Goal: Information Seeking & Learning: Learn about a topic

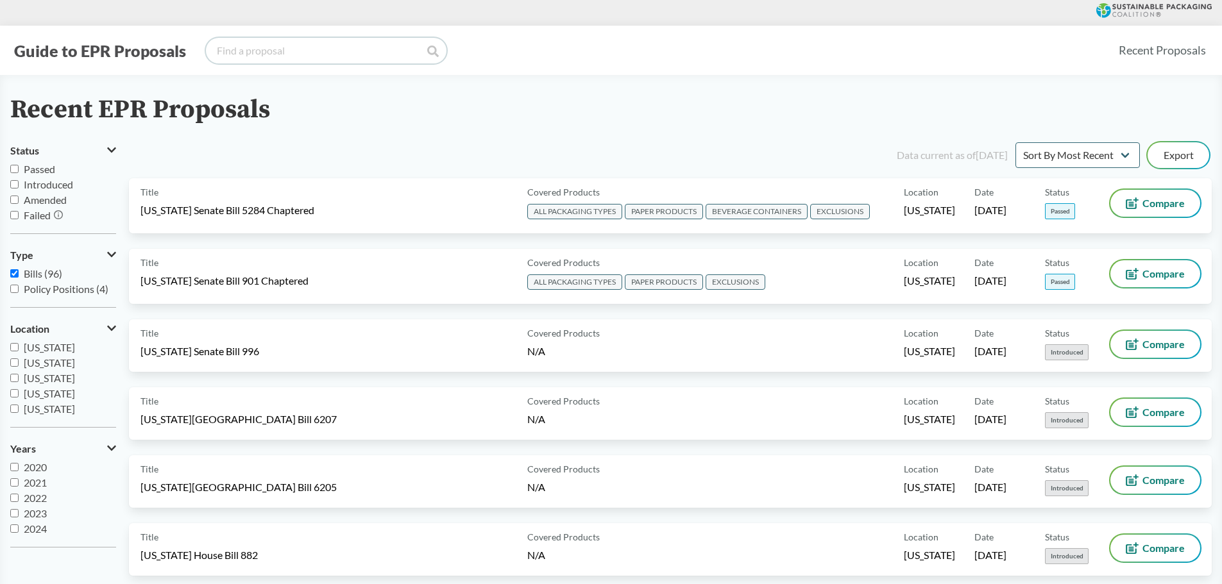
click at [278, 56] on input "search" at bounding box center [326, 51] width 240 height 26
type input "[US_STATE]"
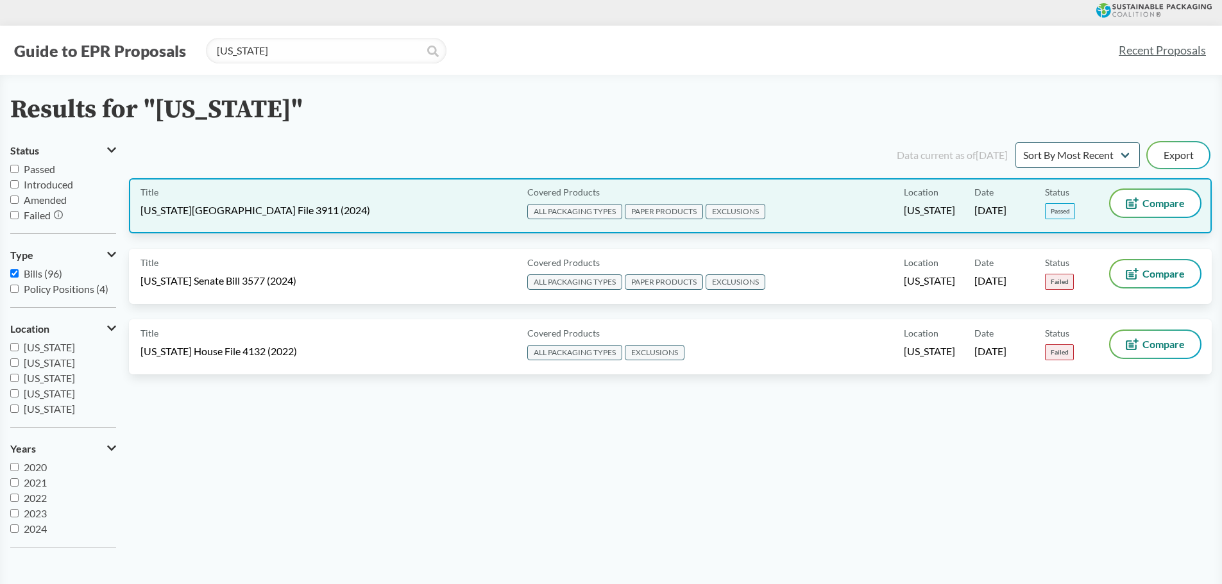
click at [273, 207] on span "[US_STATE][GEOGRAPHIC_DATA] File 3911 (2024)" at bounding box center [255, 210] width 230 height 14
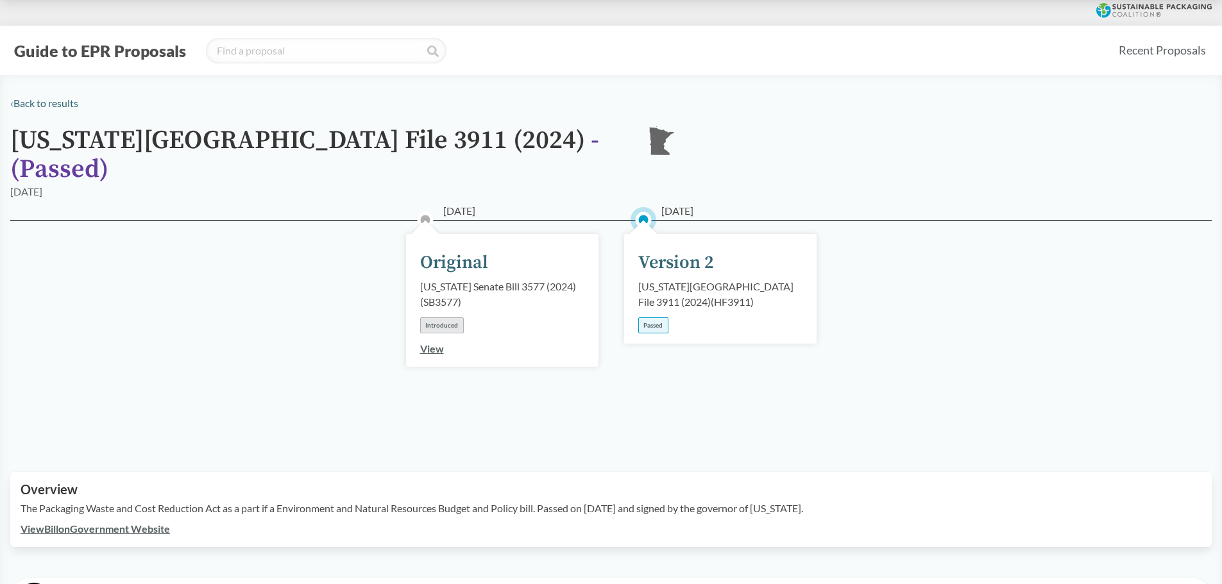
click at [648, 279] on div "[US_STATE][GEOGRAPHIC_DATA] File 3911 (2024) ( HF3911 )" at bounding box center [720, 294] width 164 height 31
click at [81, 523] on link "View Bill on Government Website" at bounding box center [95, 529] width 149 height 12
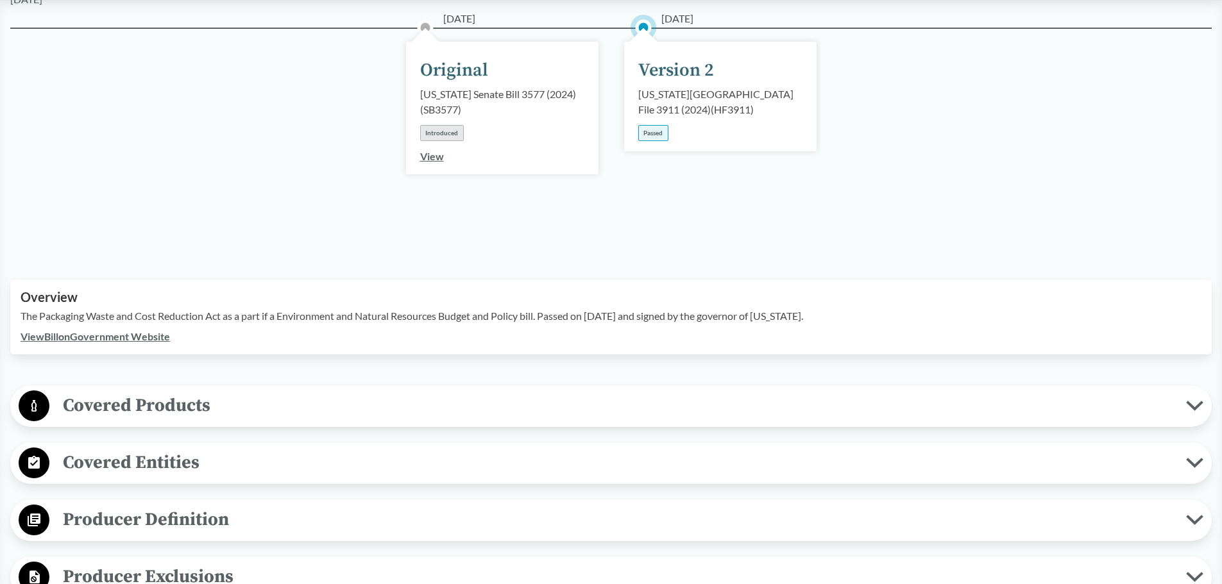
click at [151, 394] on span "Covered Products" at bounding box center [617, 405] width 1136 height 29
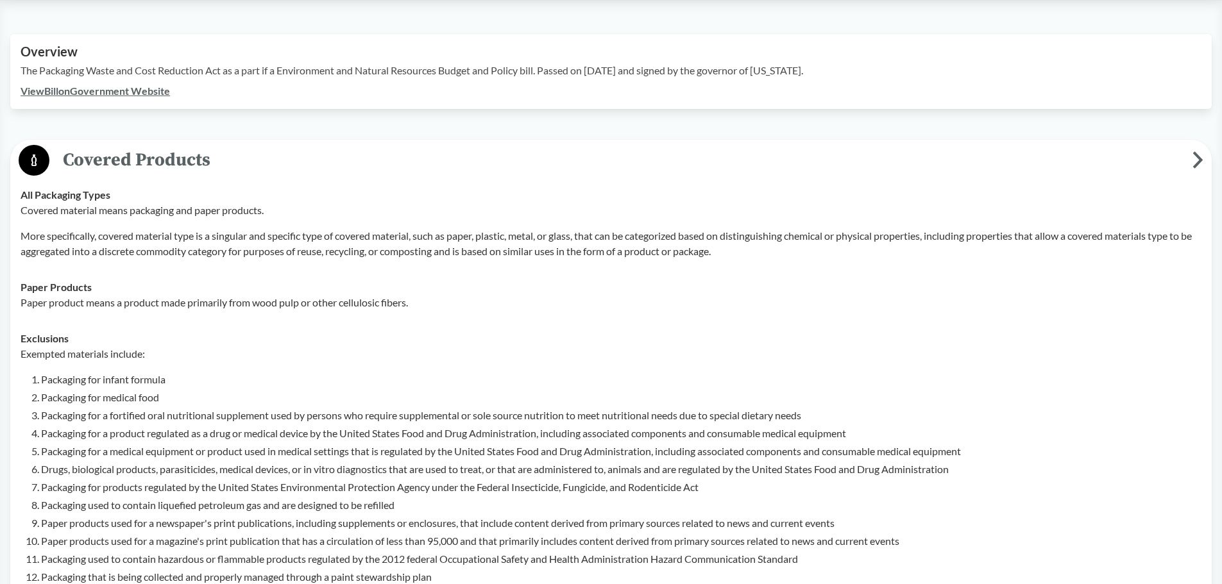
scroll to position [321, 0]
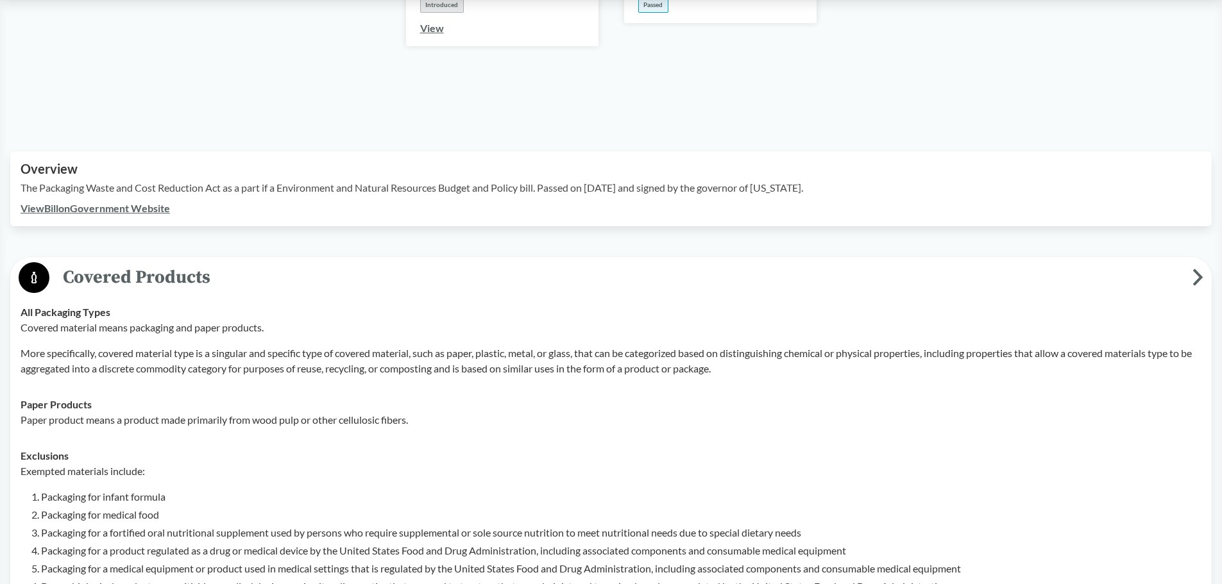
click at [226, 263] on span "Covered Products" at bounding box center [620, 277] width 1143 height 29
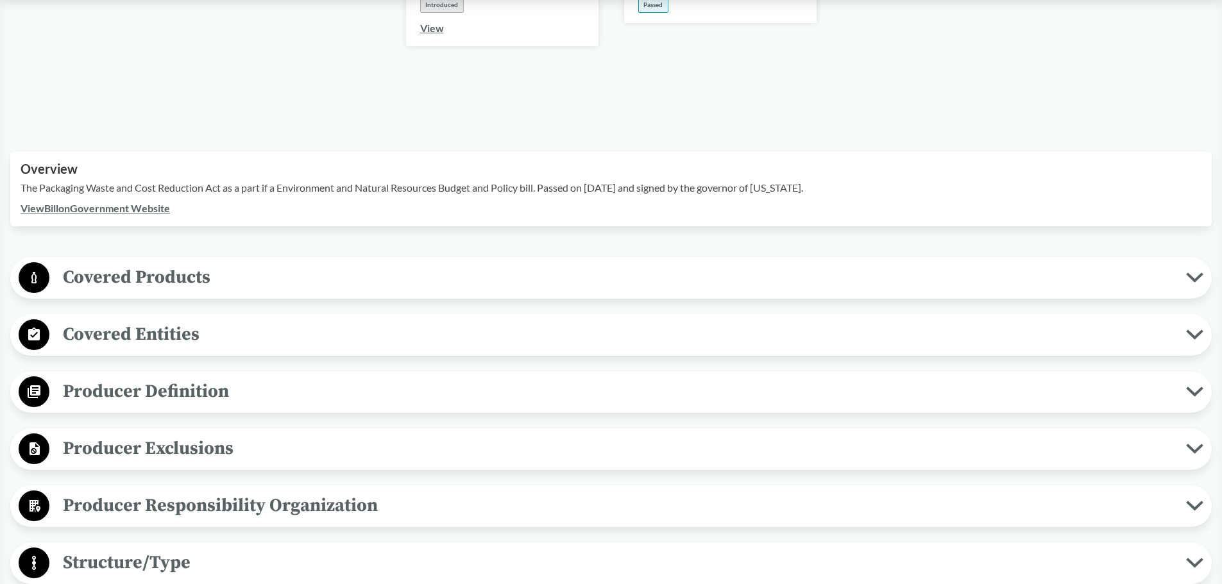
click at [269, 267] on span "Covered Products" at bounding box center [617, 277] width 1136 height 29
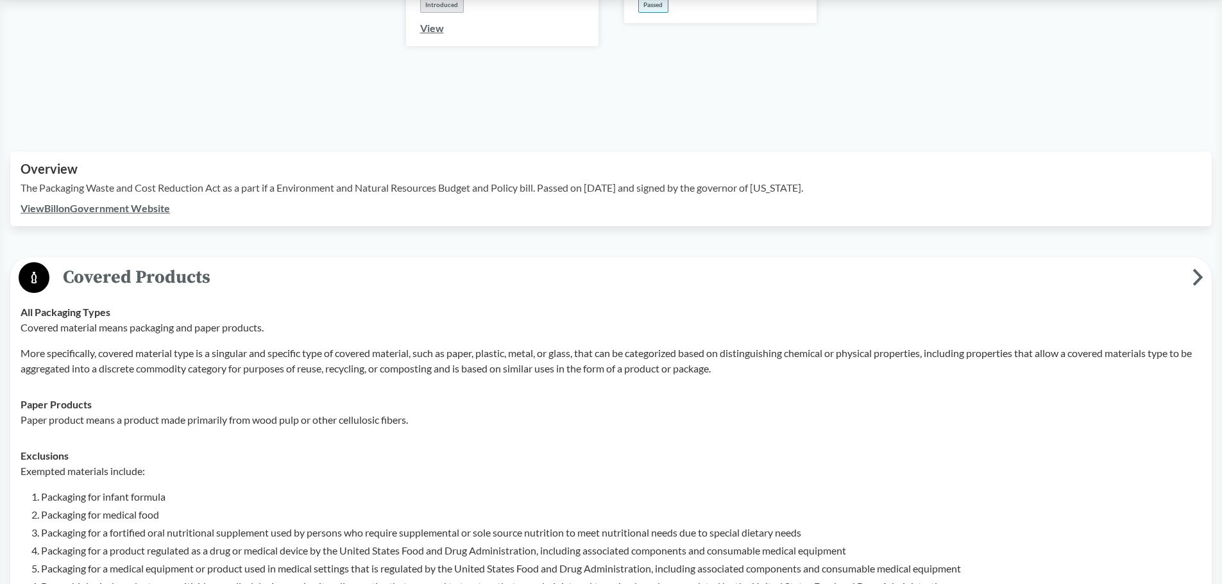
click at [260, 263] on span "Covered Products" at bounding box center [620, 277] width 1143 height 29
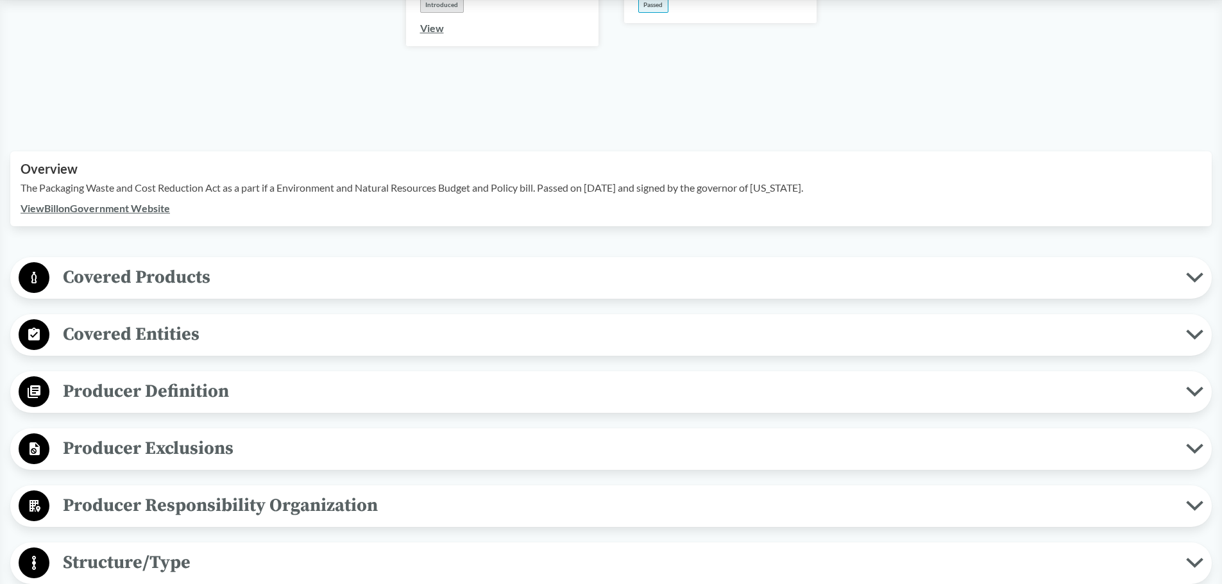
click at [398, 263] on span "Covered Products" at bounding box center [617, 277] width 1136 height 29
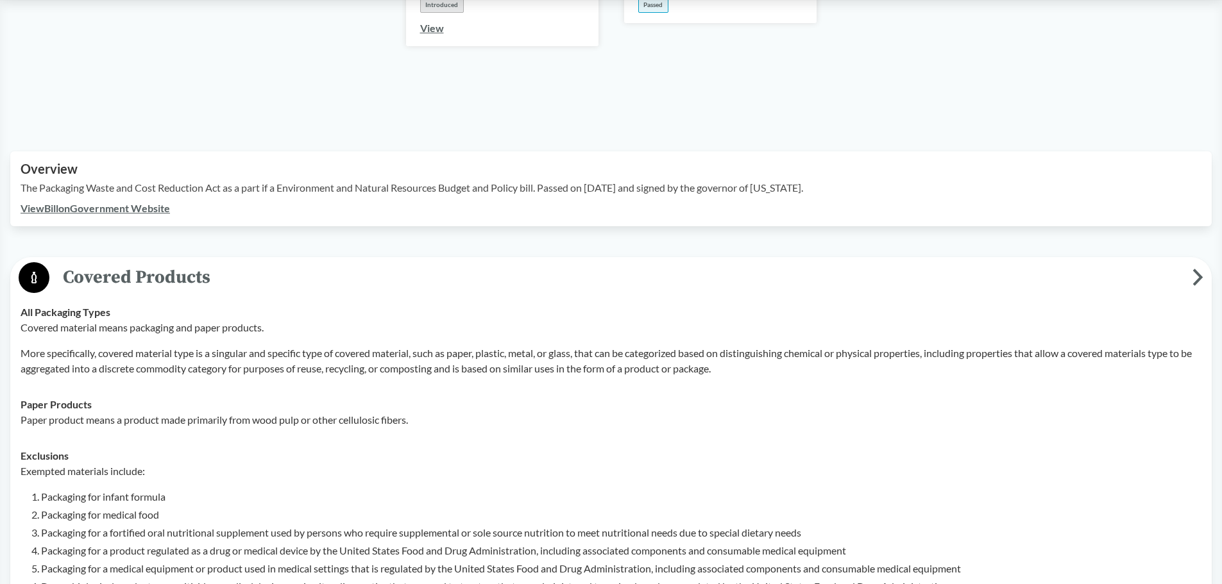
click at [398, 263] on span "Covered Products" at bounding box center [620, 277] width 1143 height 29
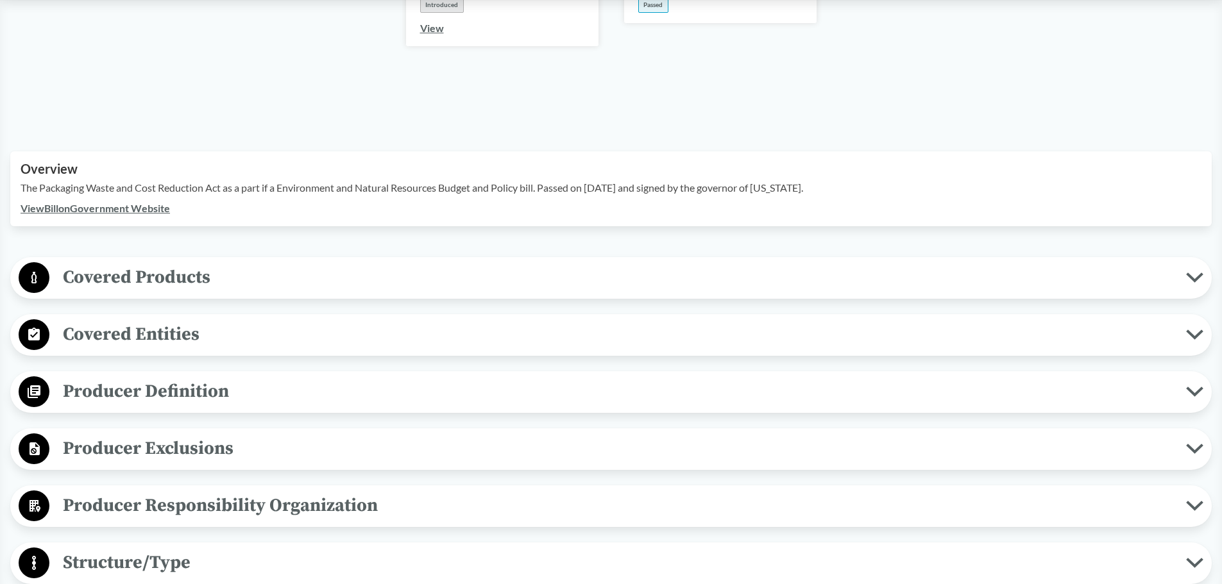
click at [164, 385] on span "Producer Definition" at bounding box center [617, 391] width 1136 height 29
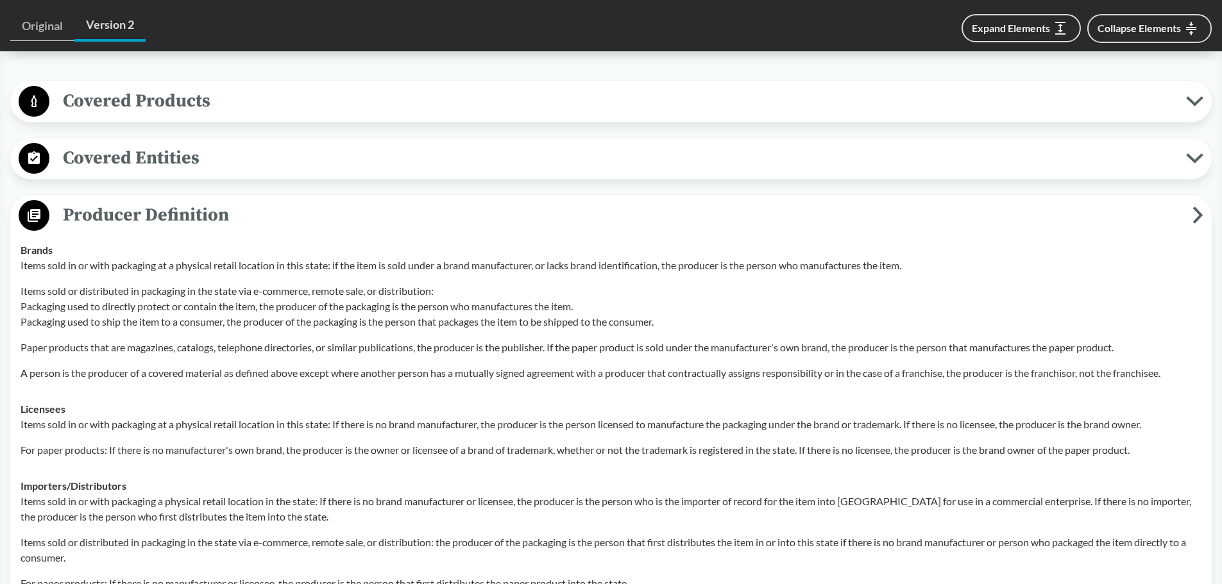
scroll to position [385, 0]
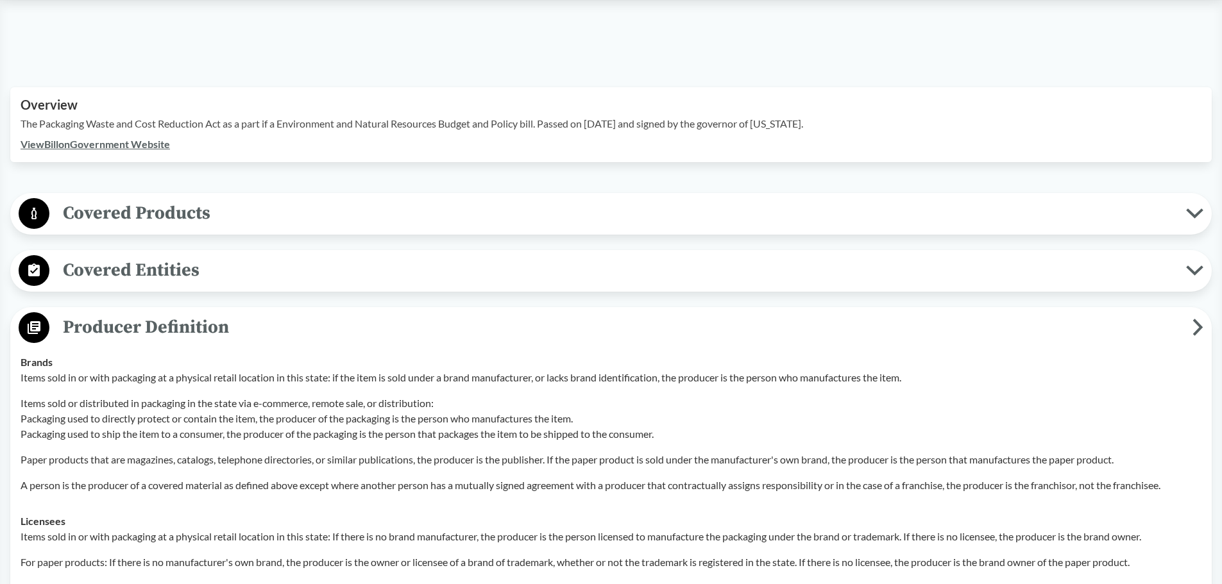
click at [151, 199] on span "Covered Products" at bounding box center [617, 213] width 1136 height 29
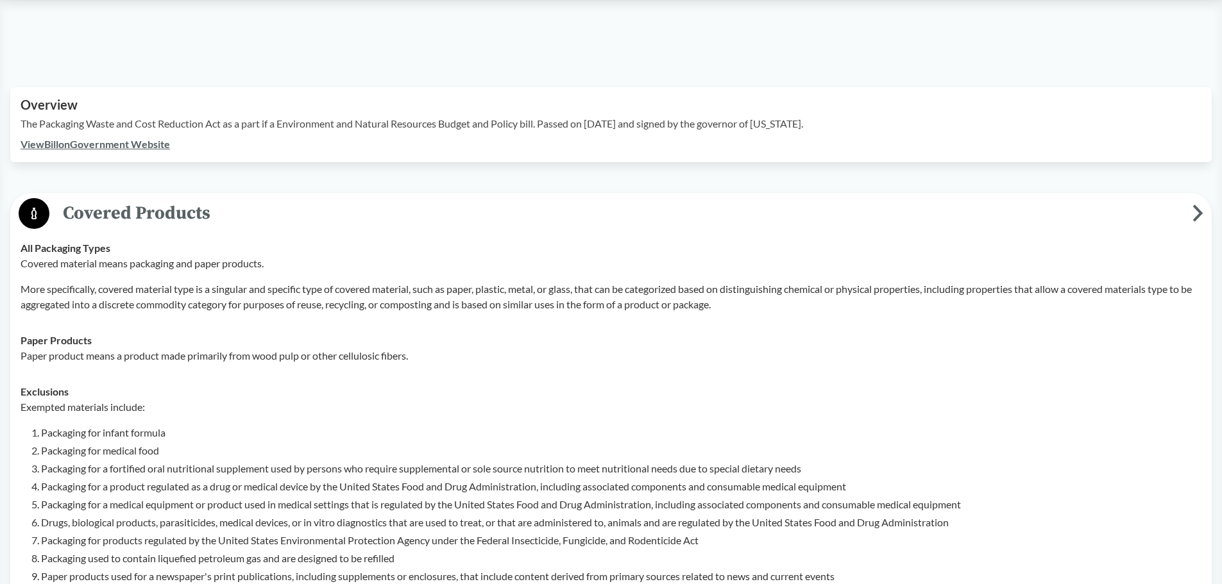
click at [316, 199] on span "Covered Products" at bounding box center [620, 213] width 1143 height 29
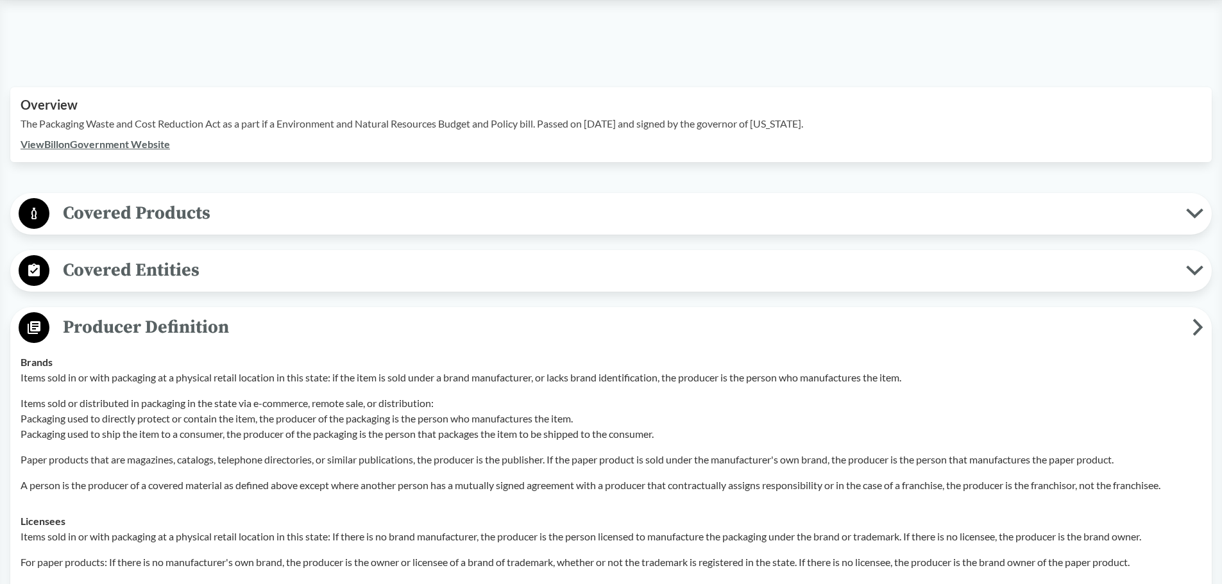
click at [276, 255] on button "Covered Entities" at bounding box center [611, 271] width 1192 height 33
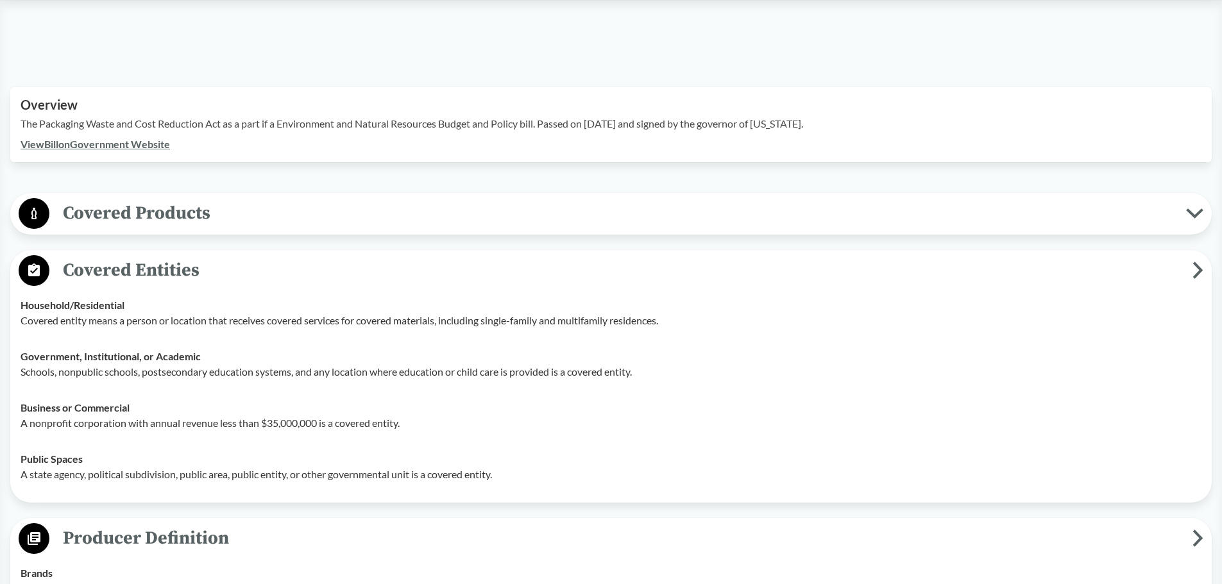
click at [308, 255] on button "Covered Entities" at bounding box center [611, 271] width 1192 height 33
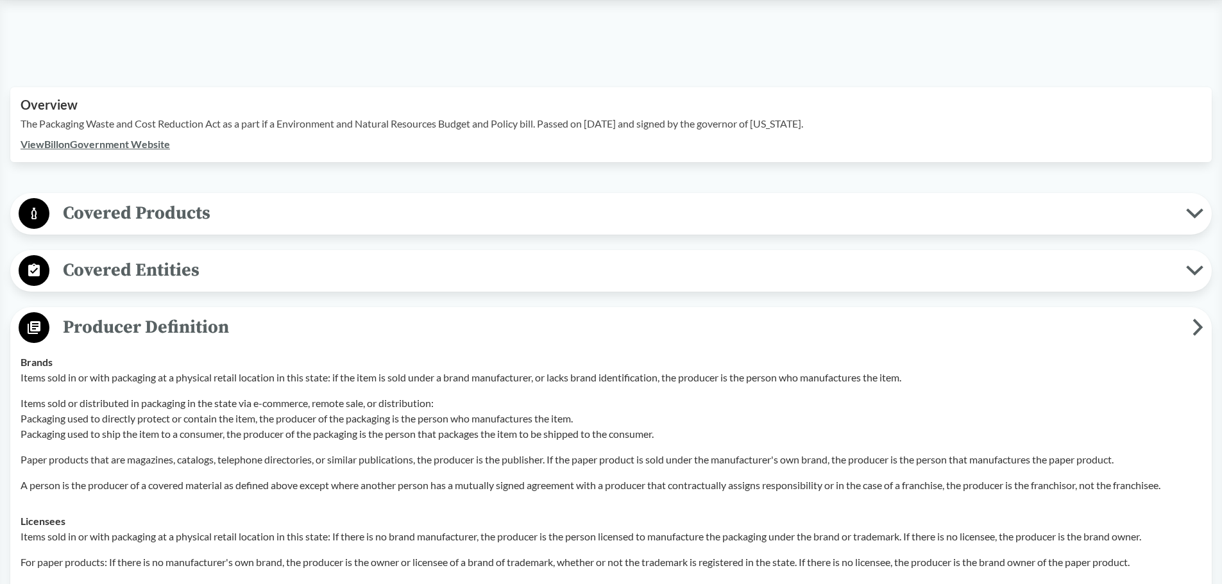
click at [350, 313] on span "Producer Definition" at bounding box center [620, 327] width 1143 height 29
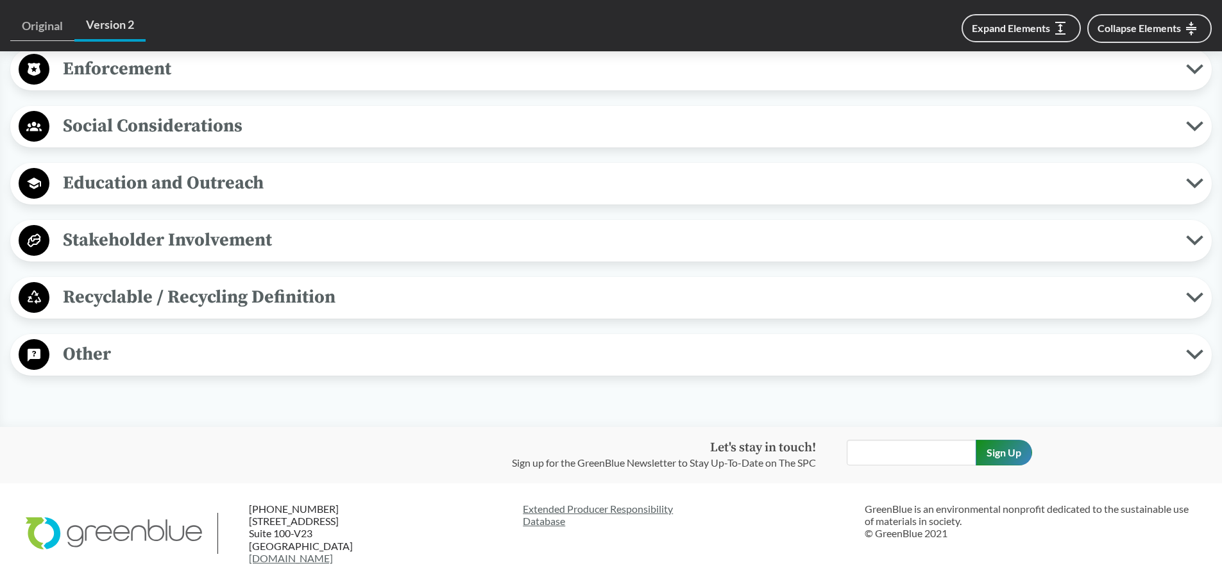
scroll to position [1377, 0]
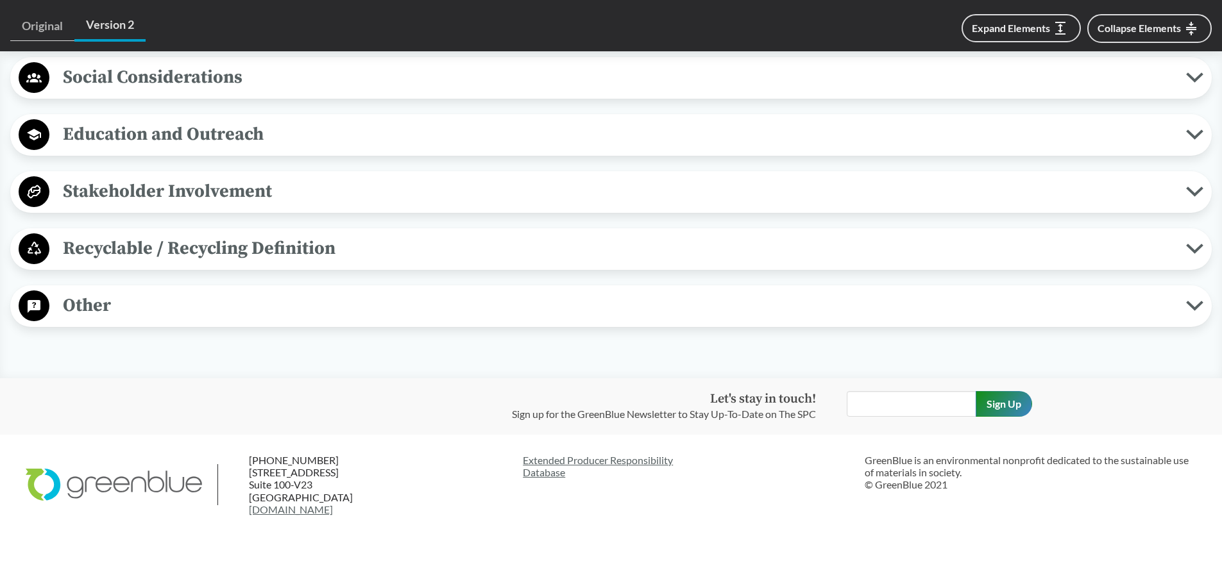
click at [199, 244] on span "Recyclable / Recycling Definition" at bounding box center [617, 248] width 1136 height 29
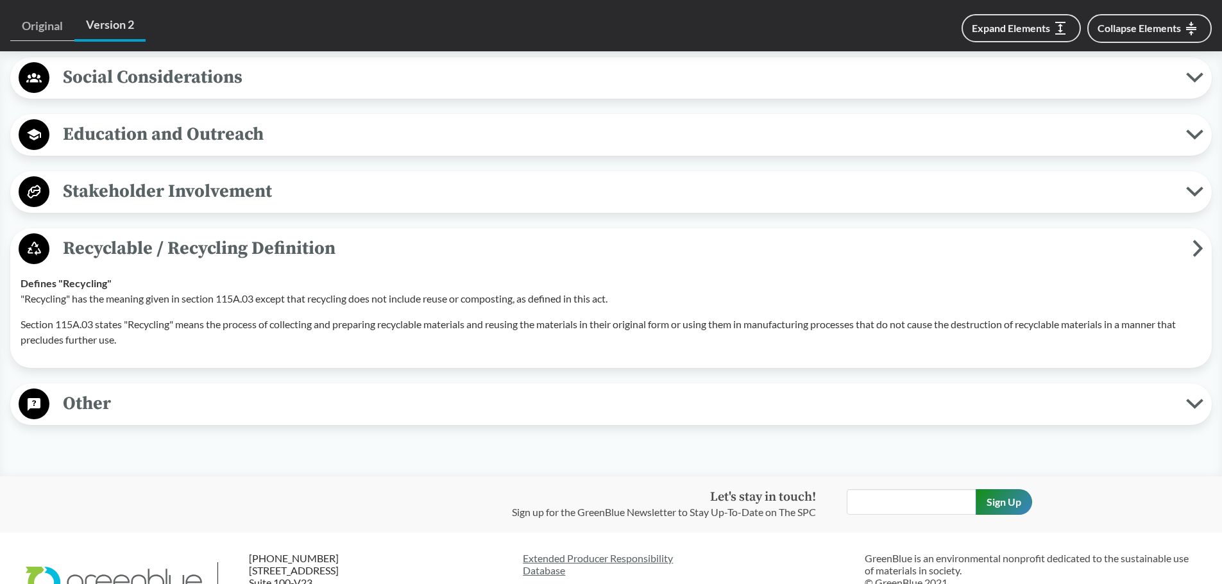
click at [421, 235] on span "Recyclable / Recycling Definition" at bounding box center [620, 248] width 1143 height 29
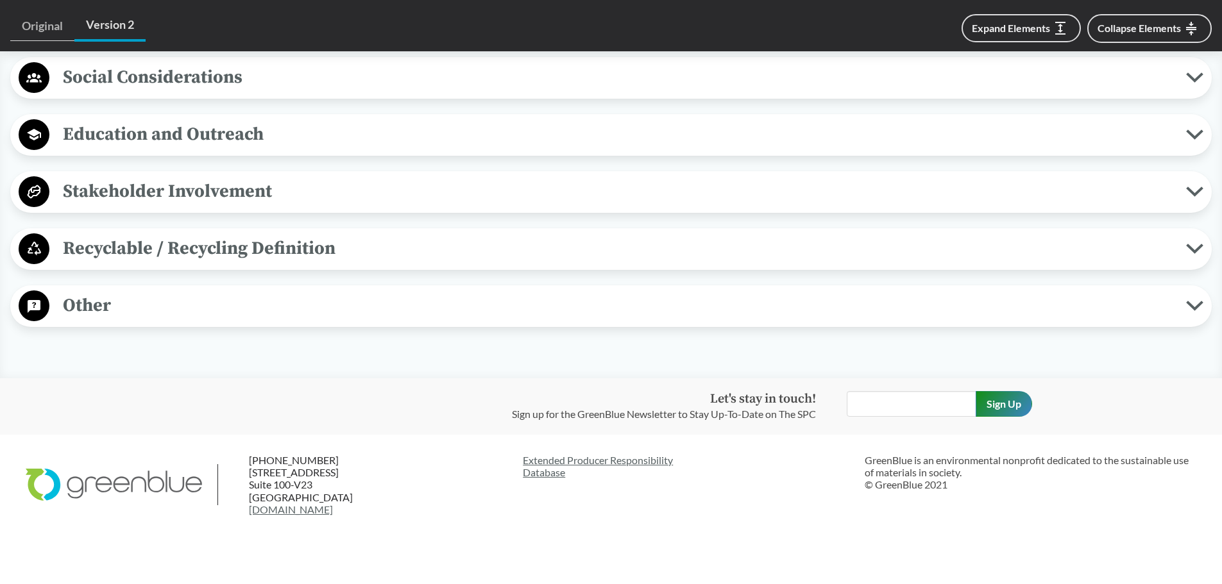
click at [161, 179] on span "Stakeholder Involvement" at bounding box center [617, 191] width 1136 height 29
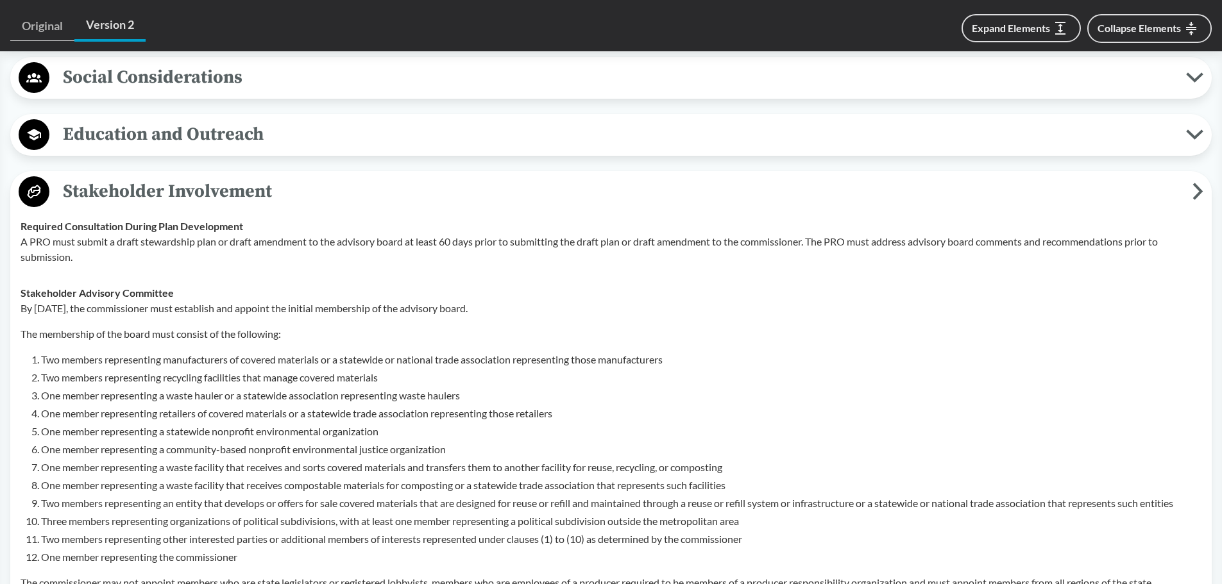
click at [366, 188] on button "Stakeholder Involvement" at bounding box center [611, 192] width 1192 height 33
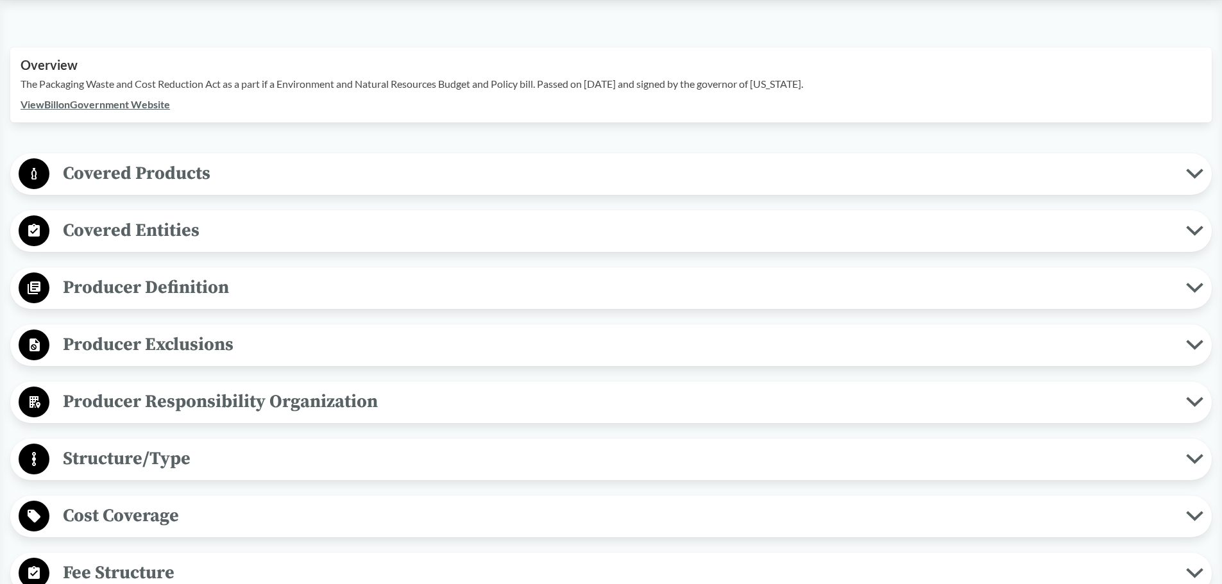
scroll to position [287, 0]
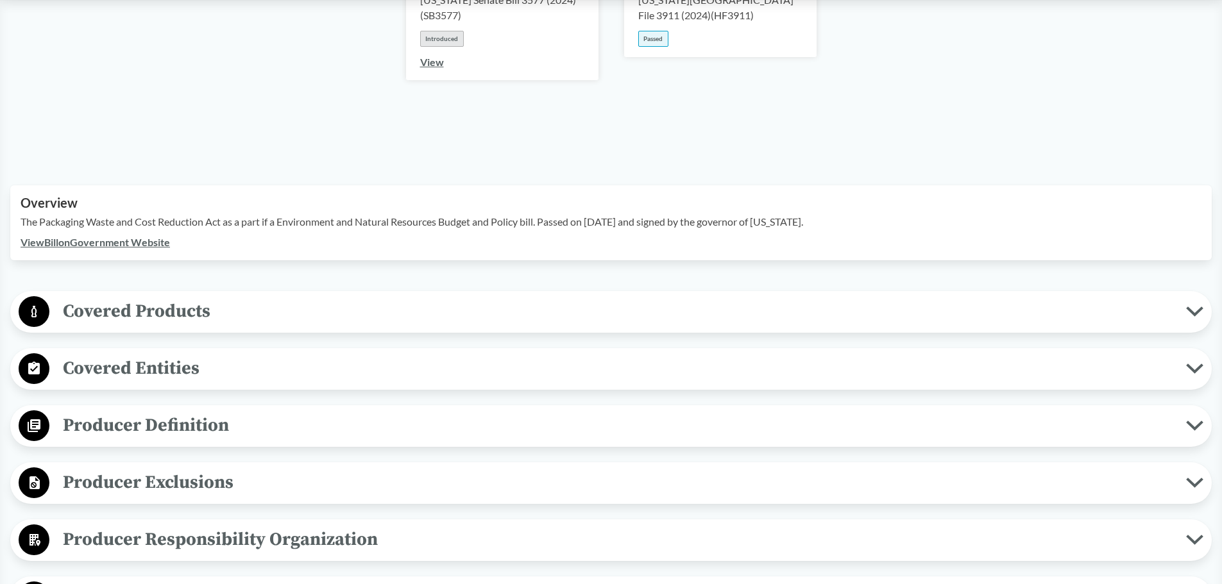
click at [189, 297] on span "Covered Products" at bounding box center [617, 311] width 1136 height 29
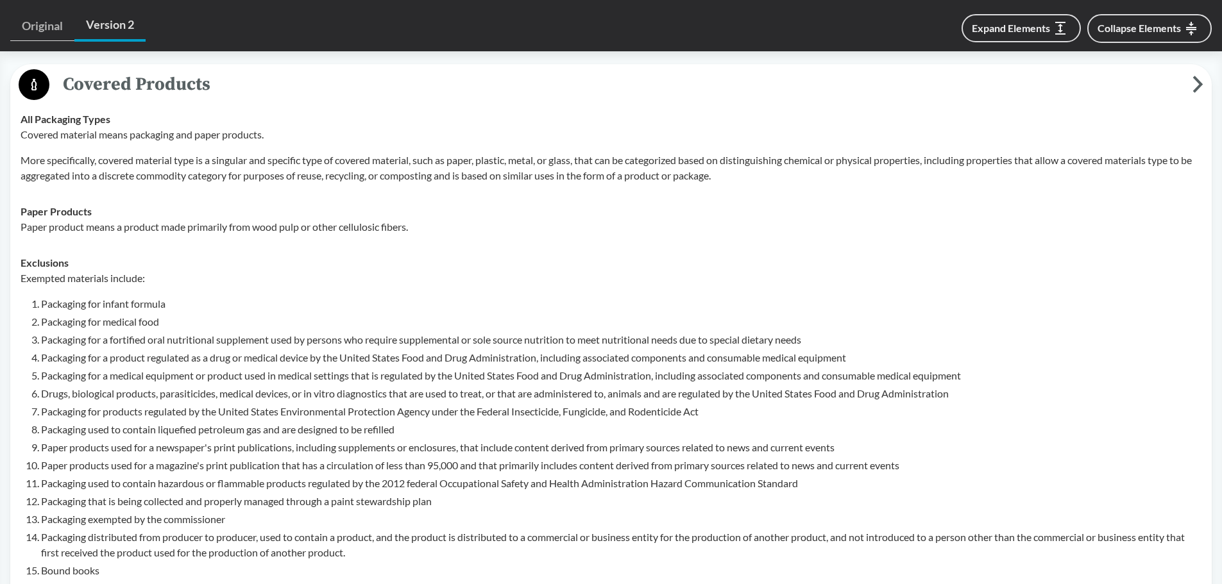
scroll to position [543, 0]
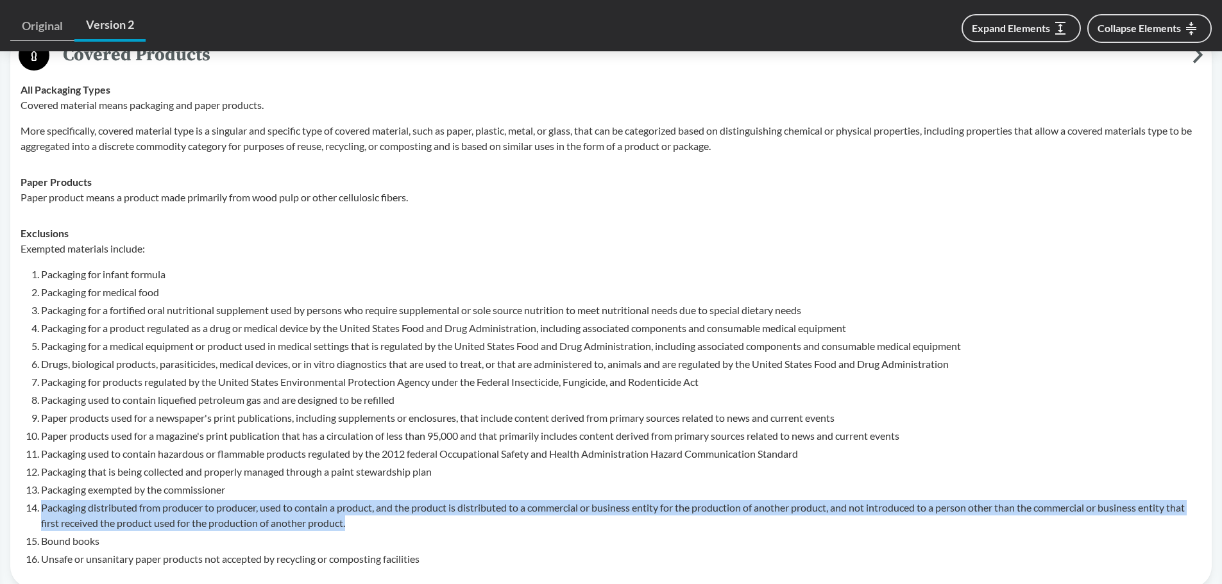
drag, startPoint x: 373, startPoint y: 505, endPoint x: 24, endPoint y: 487, distance: 350.0
click at [24, 487] on div "Exempted materials include: Packaging for infant formula Packaging for medical …" at bounding box center [611, 404] width 1181 height 326
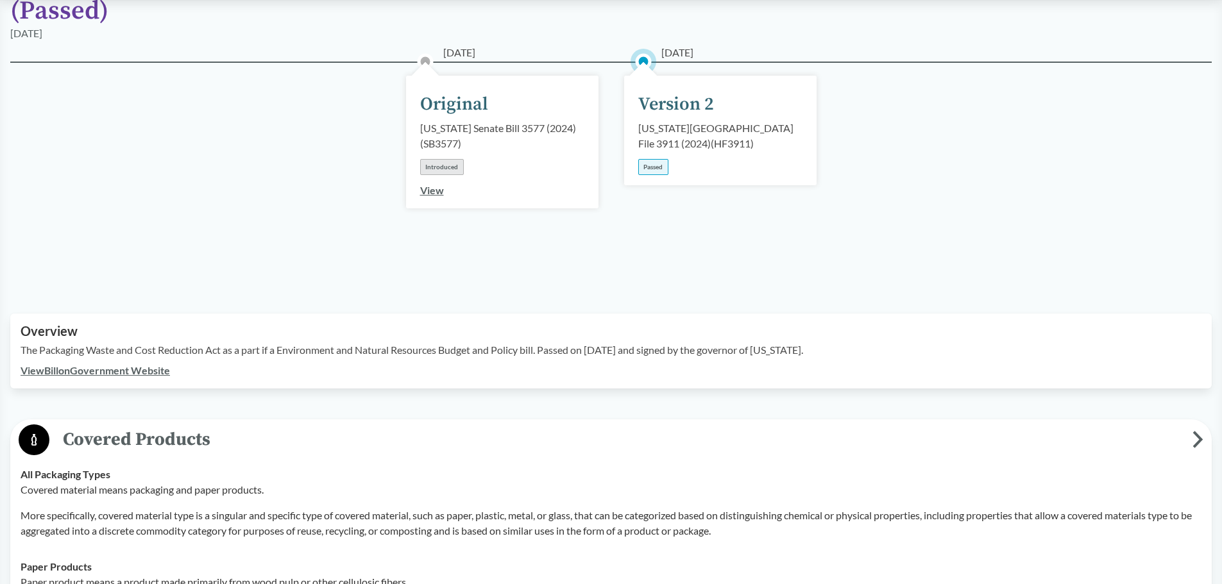
scroll to position [257, 0]
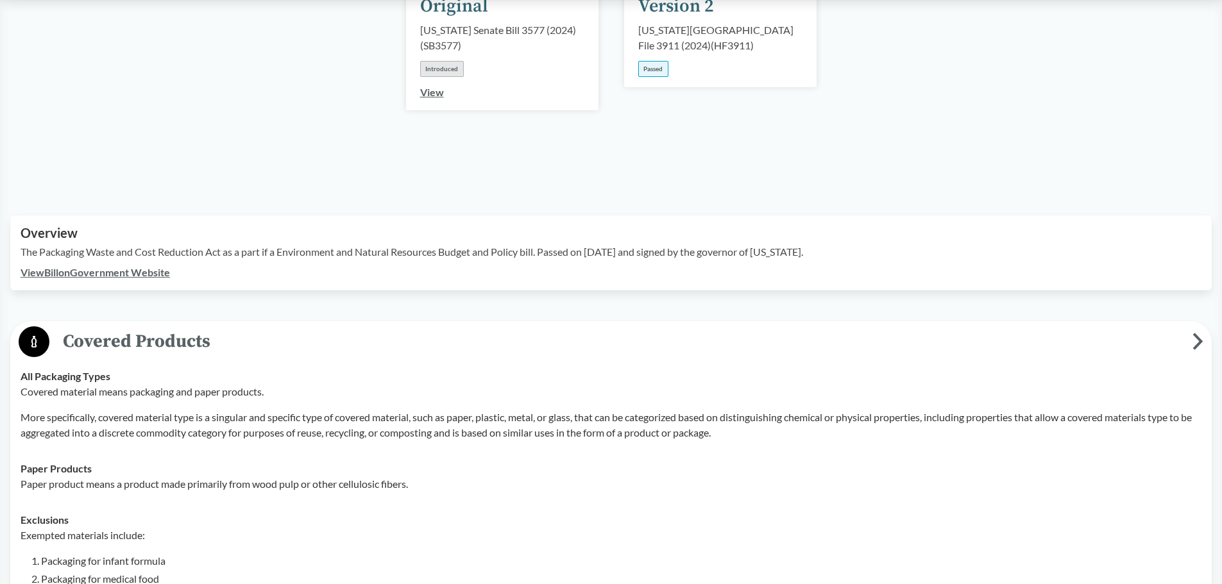
click at [267, 327] on span "Covered Products" at bounding box center [620, 341] width 1143 height 29
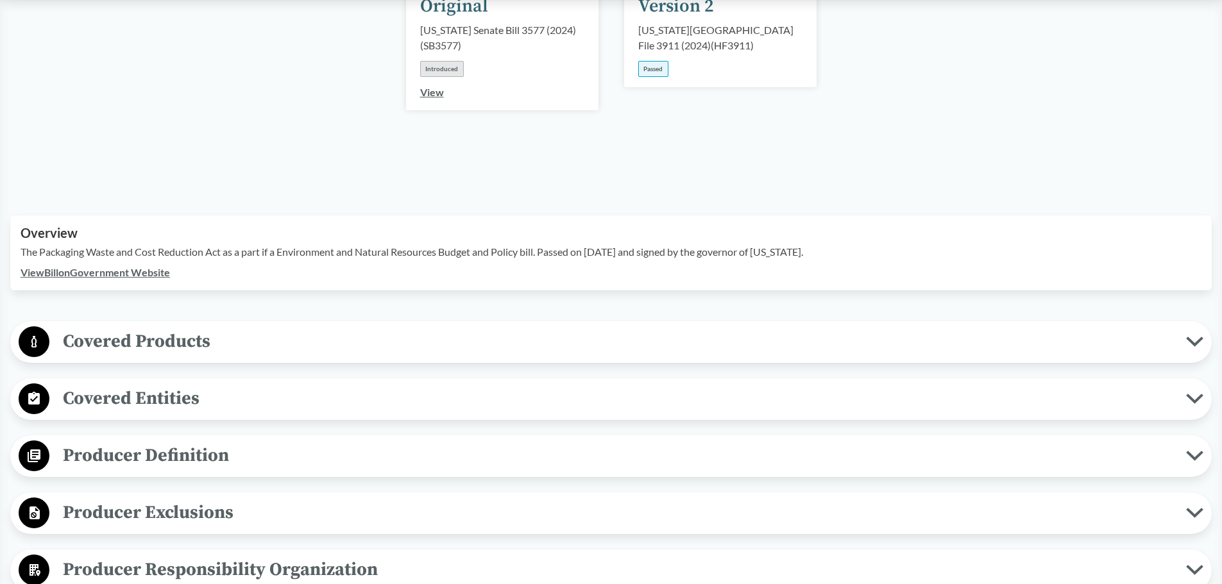
click at [205, 396] on button "Covered Entities" at bounding box center [611, 399] width 1192 height 33
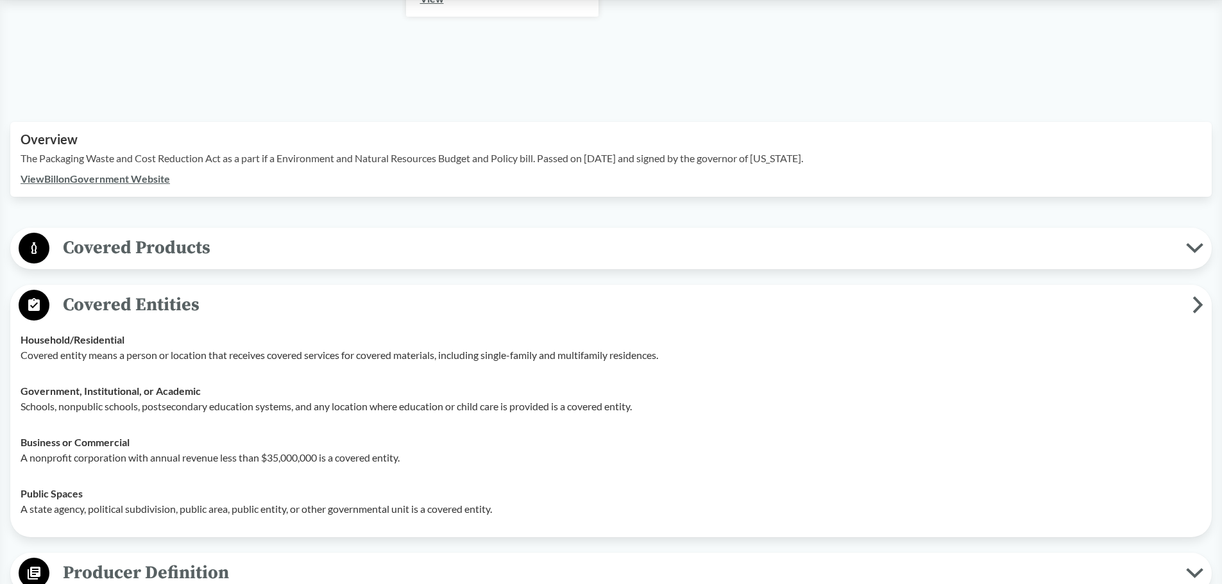
scroll to position [449, 0]
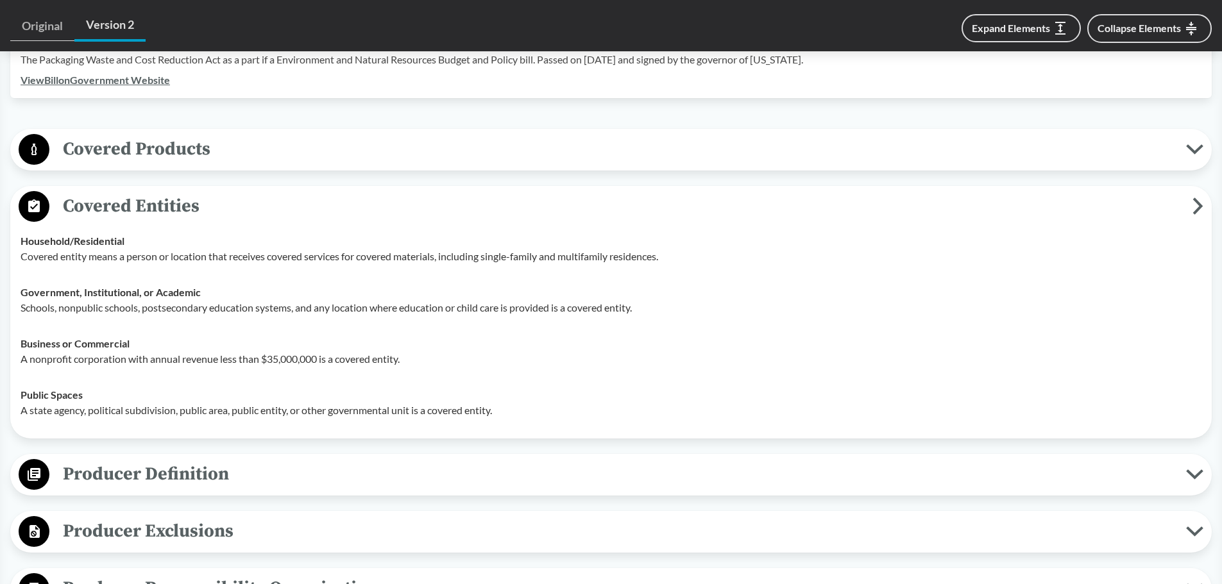
click at [258, 192] on span "Covered Entities" at bounding box center [620, 206] width 1143 height 29
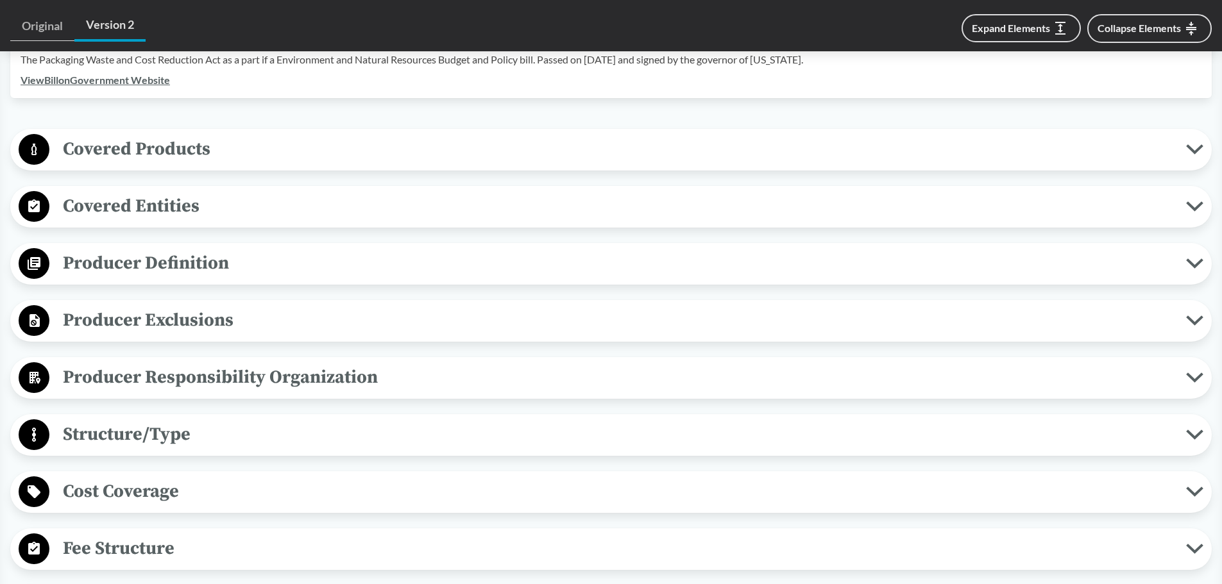
click at [258, 192] on span "Covered Entities" at bounding box center [617, 206] width 1136 height 29
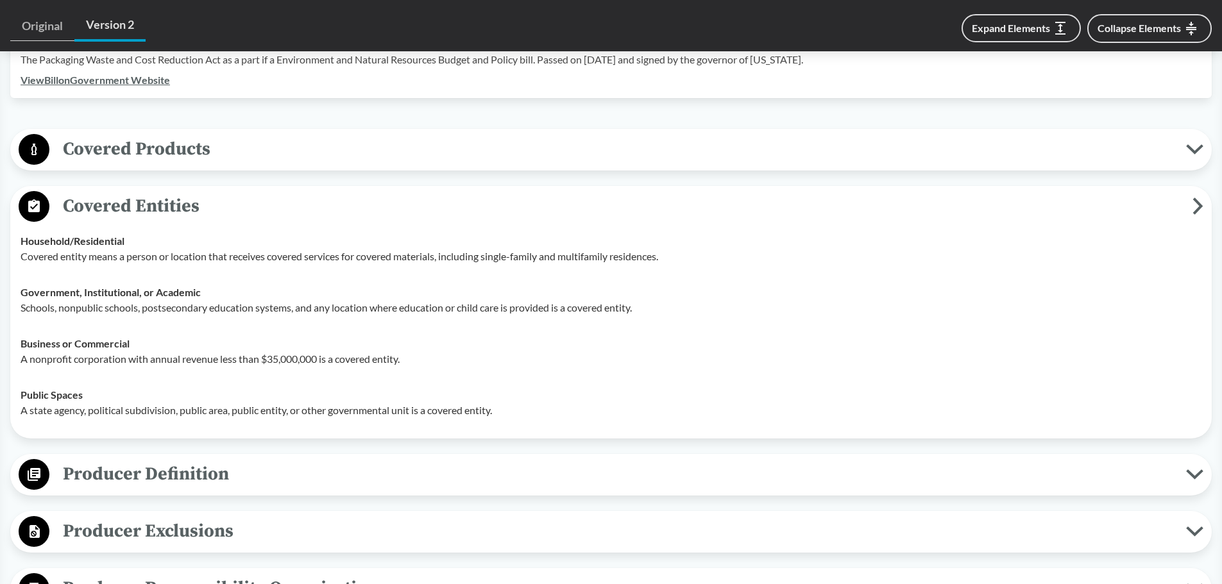
click at [272, 194] on span "Covered Entities" at bounding box center [620, 206] width 1143 height 29
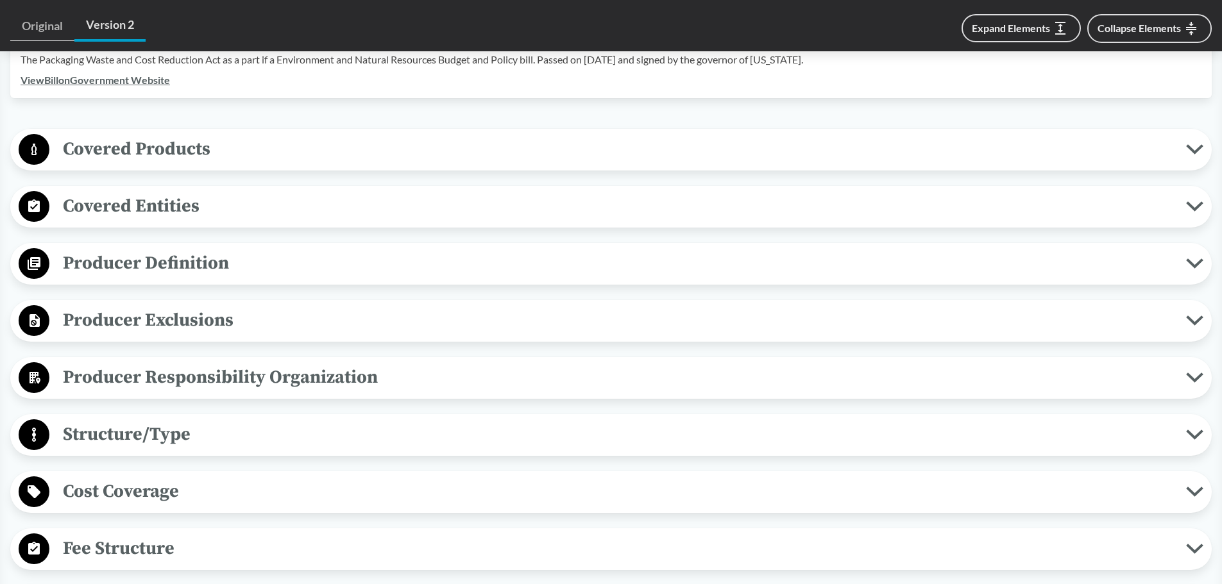
click at [224, 259] on span "Producer Definition" at bounding box center [617, 263] width 1136 height 29
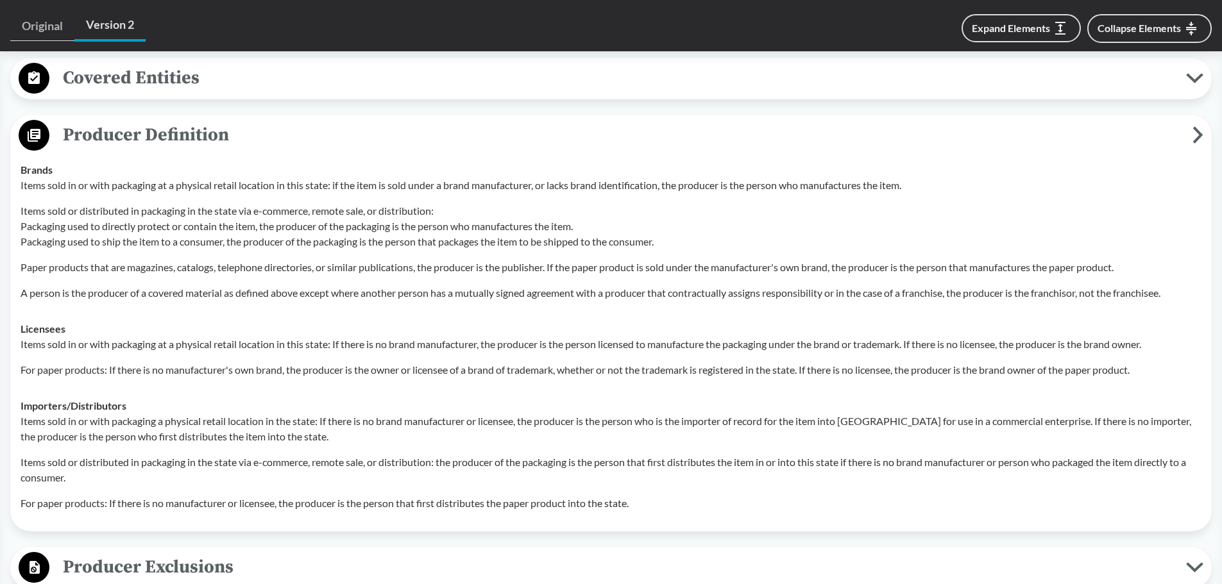
scroll to position [898, 0]
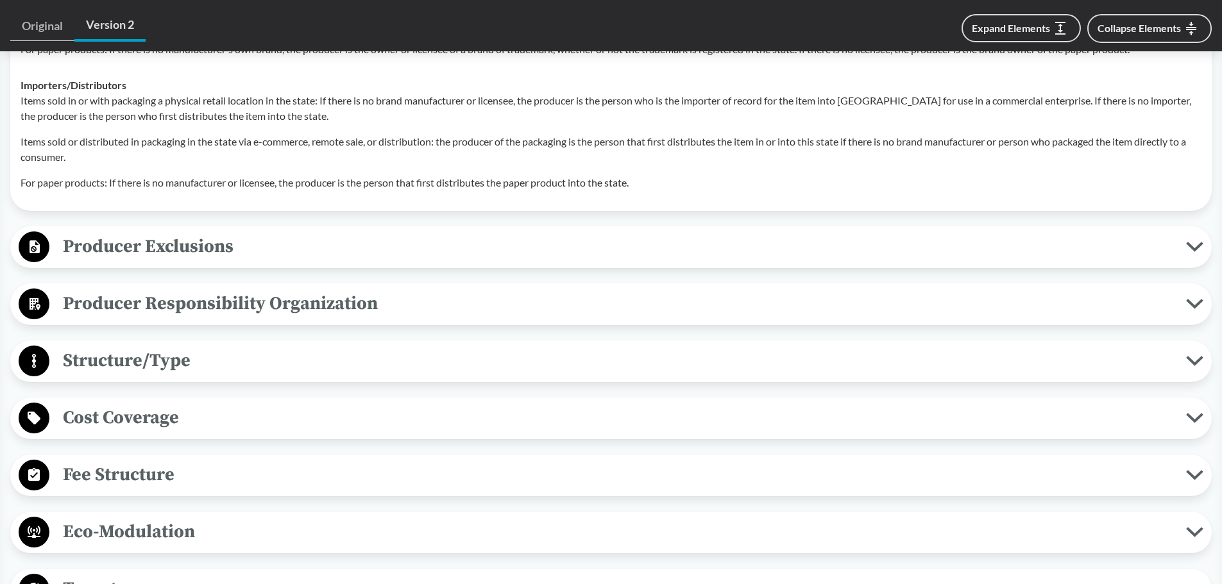
click at [144, 205] on div "Covered Products All Packaging Types Covered material means packaging and paper…" at bounding box center [610, 430] width 1201 height 1501
click at [140, 232] on span "Producer Exclusions" at bounding box center [617, 246] width 1136 height 29
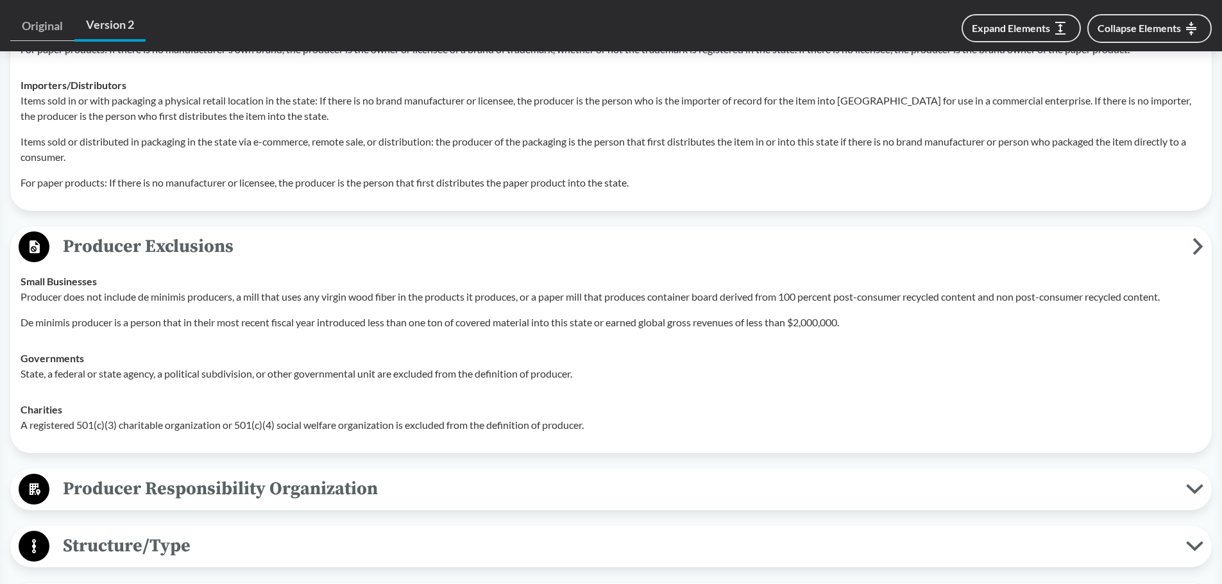
click at [410, 231] on button "Producer Exclusions" at bounding box center [611, 247] width 1192 height 33
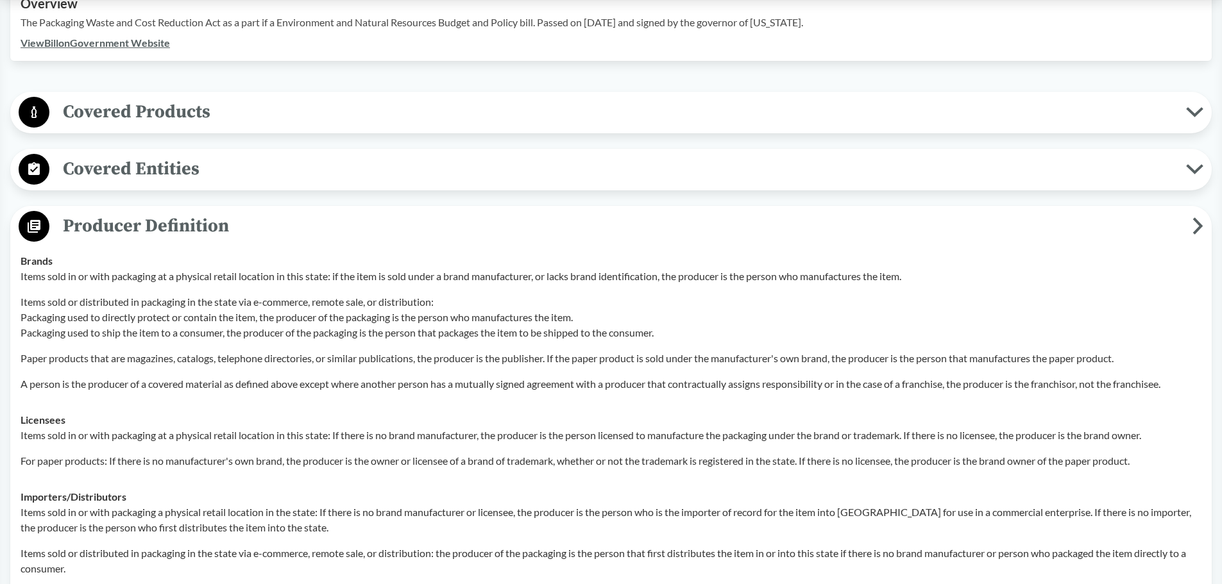
scroll to position [385, 0]
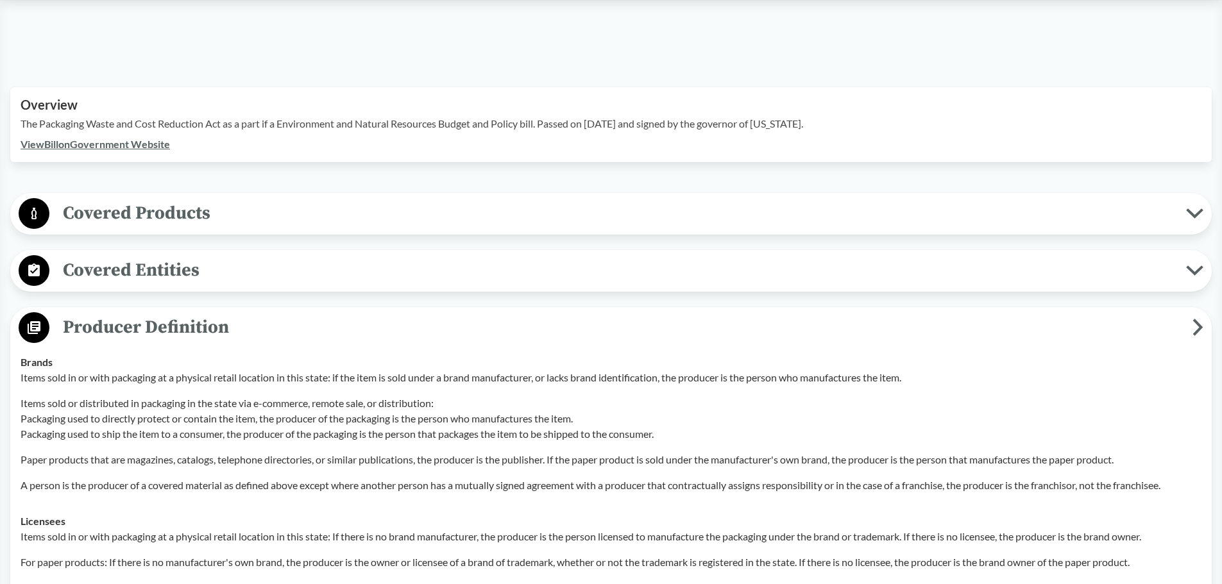
click at [317, 315] on span "Producer Definition" at bounding box center [620, 327] width 1143 height 29
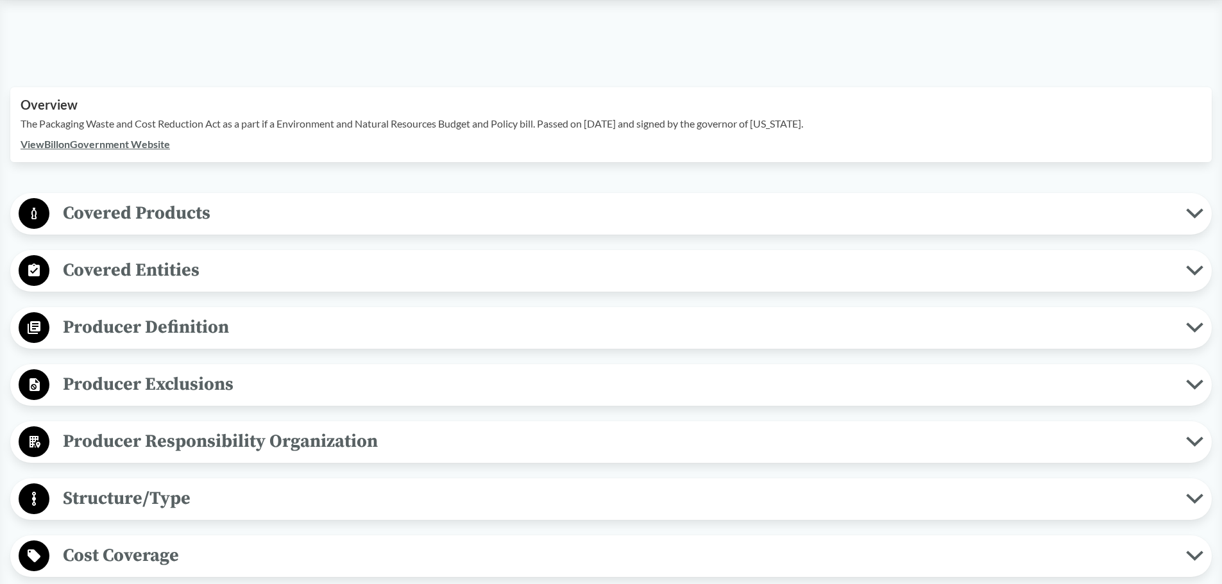
scroll to position [449, 0]
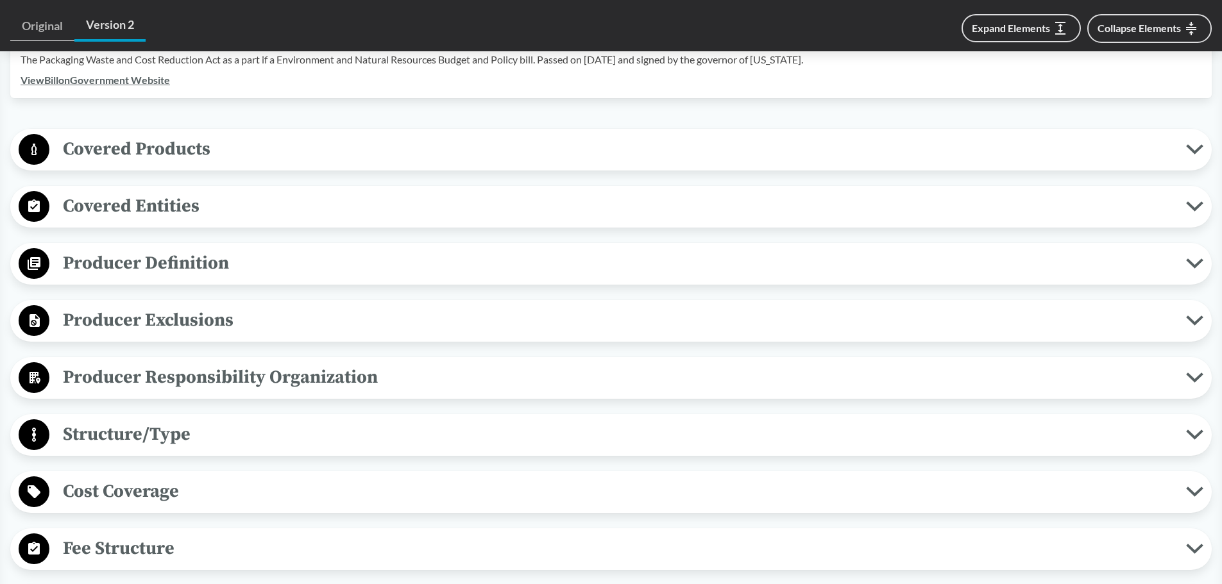
click at [308, 363] on span "Producer Responsibility Organization" at bounding box center [617, 377] width 1136 height 29
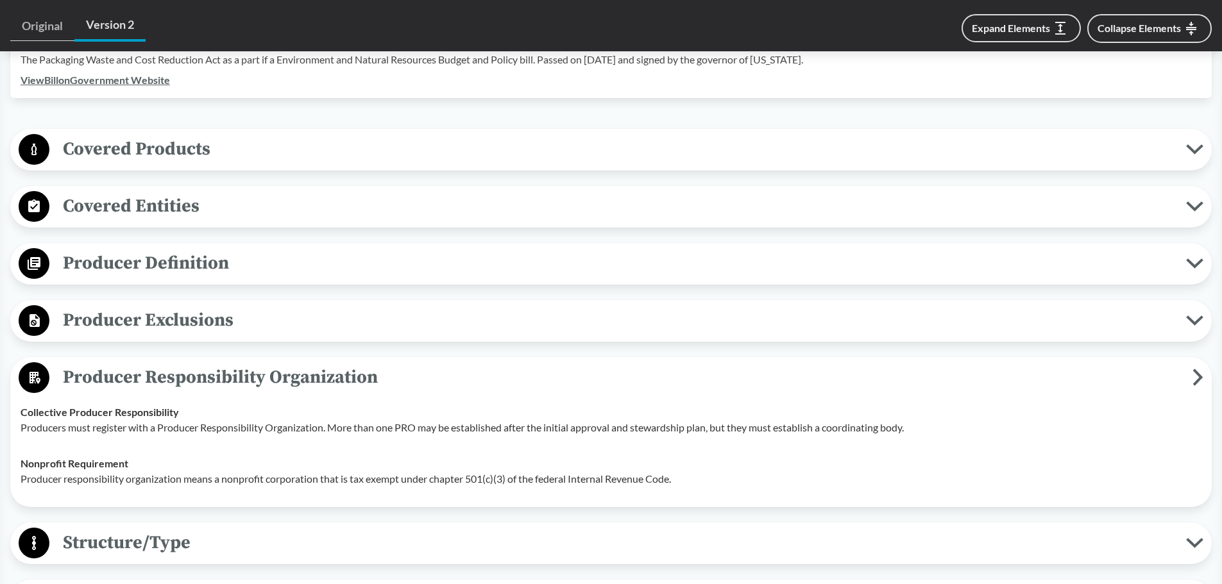
click at [429, 363] on span "Producer Responsibility Organization" at bounding box center [620, 377] width 1143 height 29
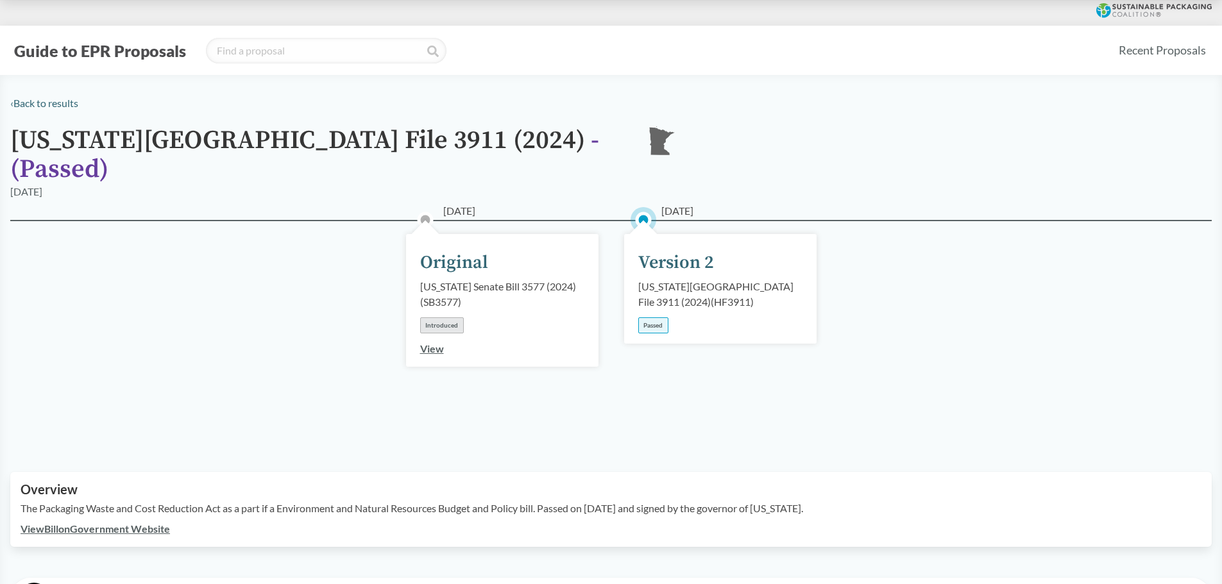
scroll to position [385, 0]
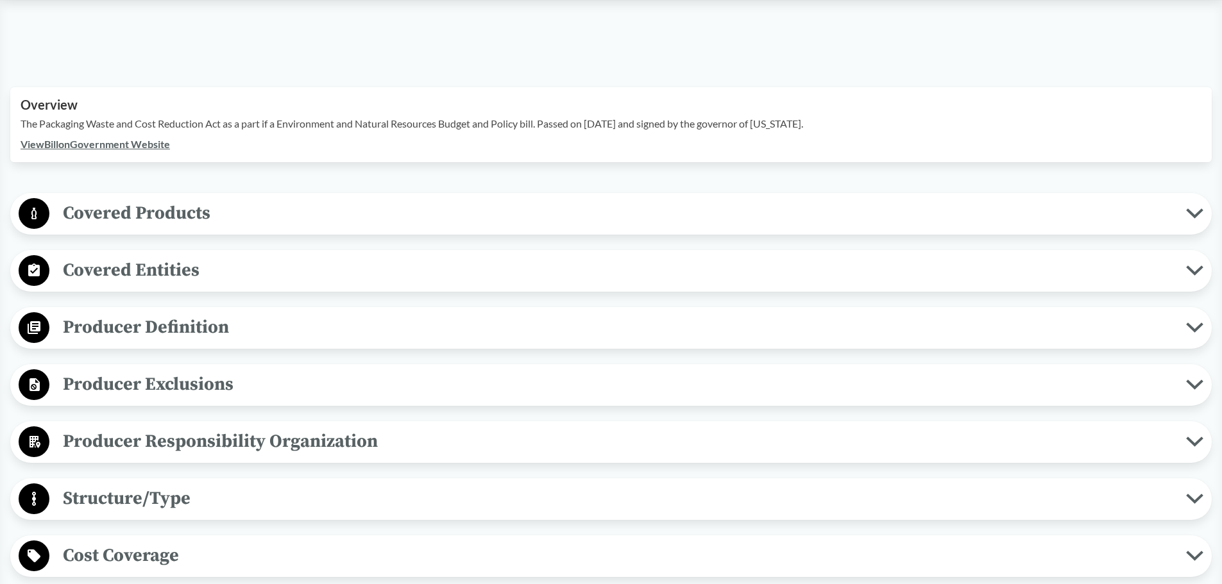
click at [155, 199] on span "Covered Products" at bounding box center [617, 213] width 1136 height 29
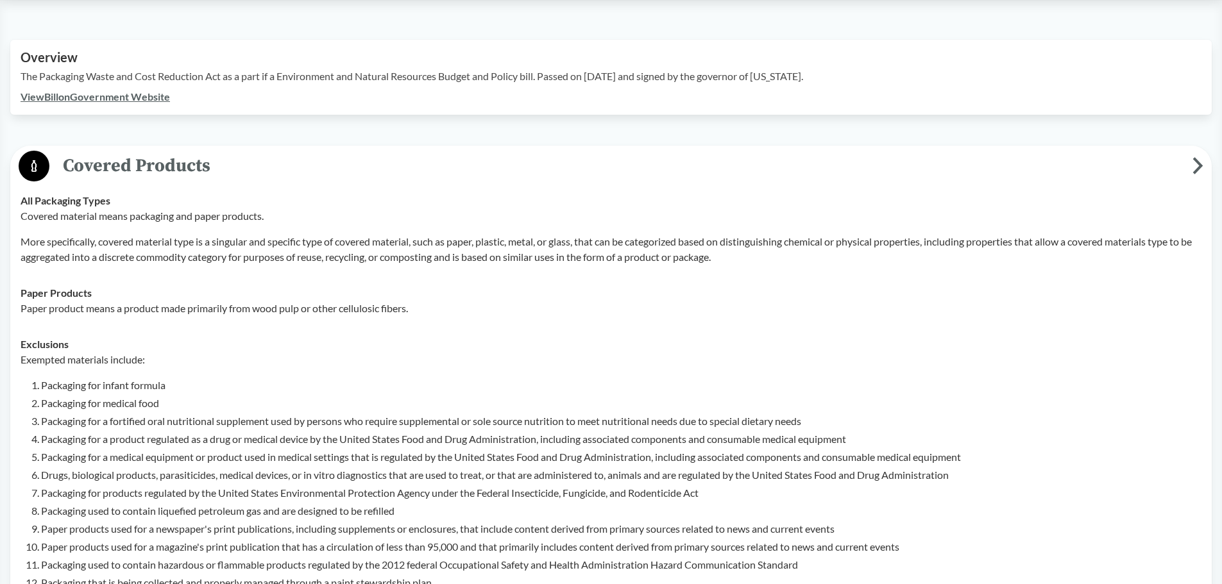
scroll to position [257, 0]
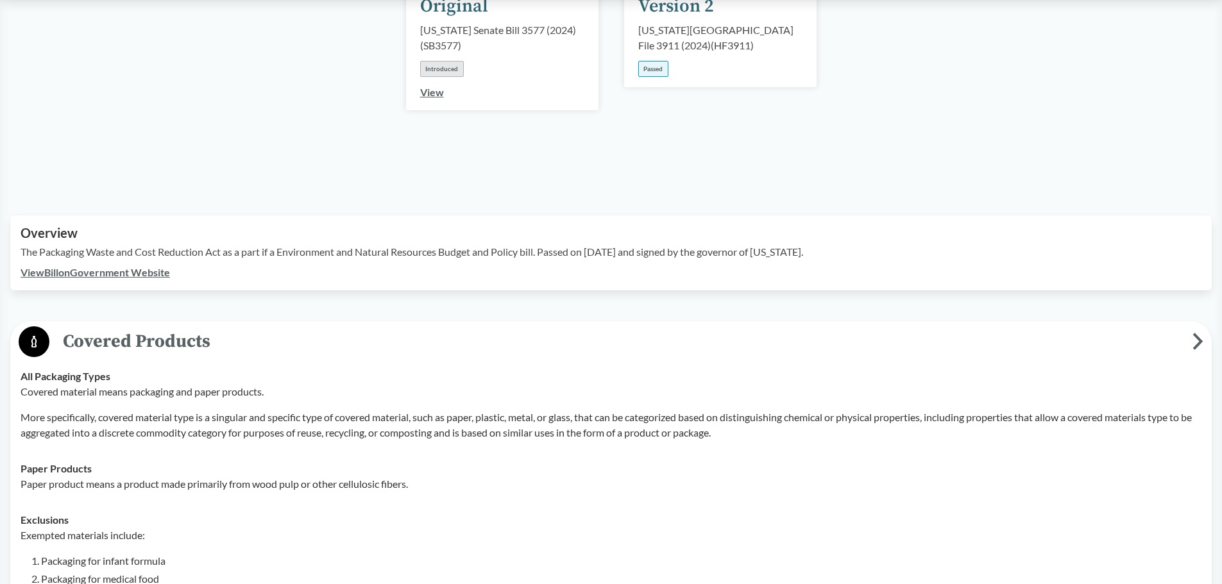
click at [332, 330] on span "Covered Products" at bounding box center [620, 341] width 1143 height 29
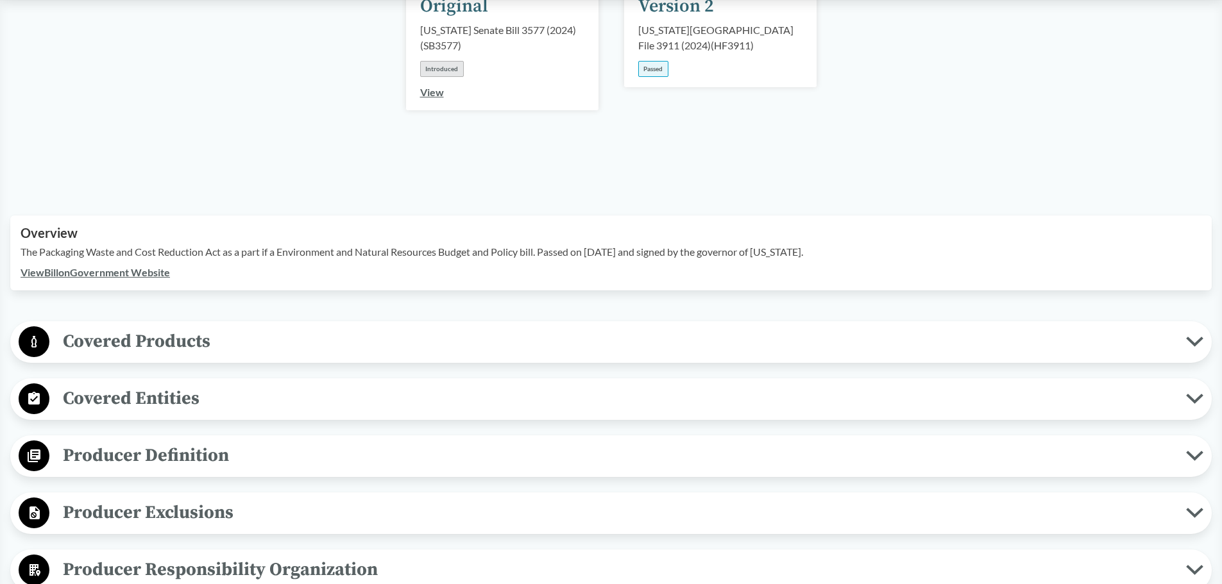
click at [230, 441] on span "Producer Definition" at bounding box center [617, 455] width 1136 height 29
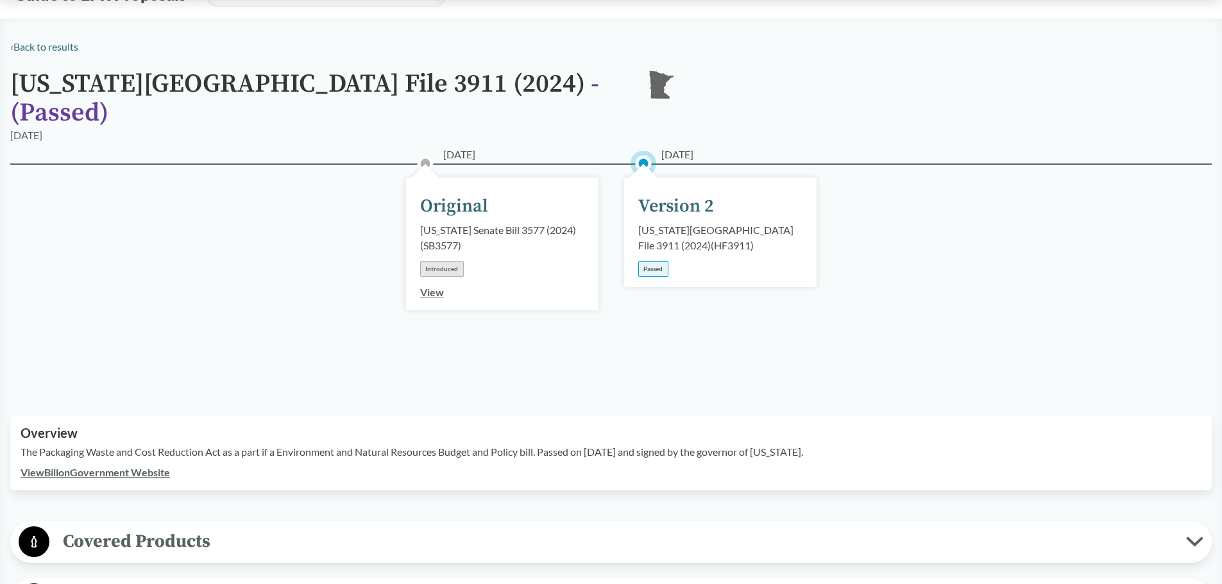
scroll to position [0, 0]
